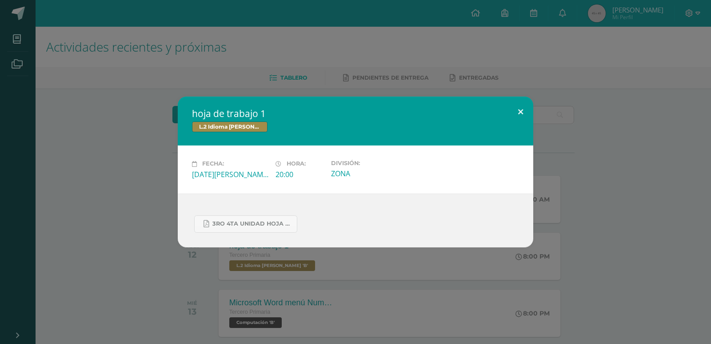
click at [519, 113] on button at bounding box center [520, 111] width 25 height 30
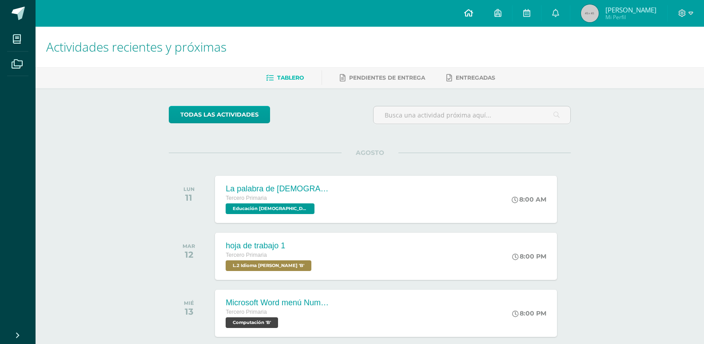
click at [473, 14] on icon at bounding box center [468, 13] width 9 height 8
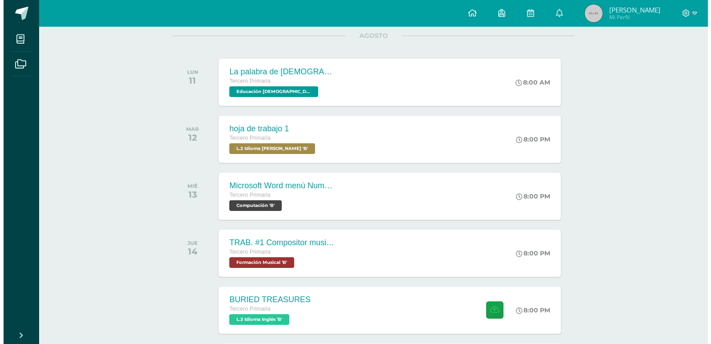
scroll to position [120, 0]
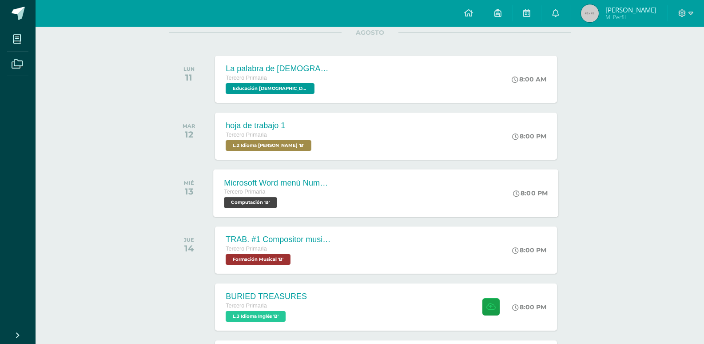
click at [256, 198] on span "Computación 'B'" at bounding box center [250, 202] width 53 height 11
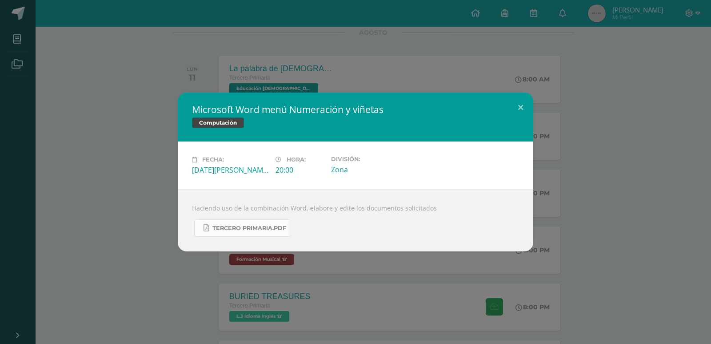
click at [254, 228] on span "Tercero Primaria.pdf" at bounding box center [249, 227] width 74 height 7
